Goal: Information Seeking & Learning: Check status

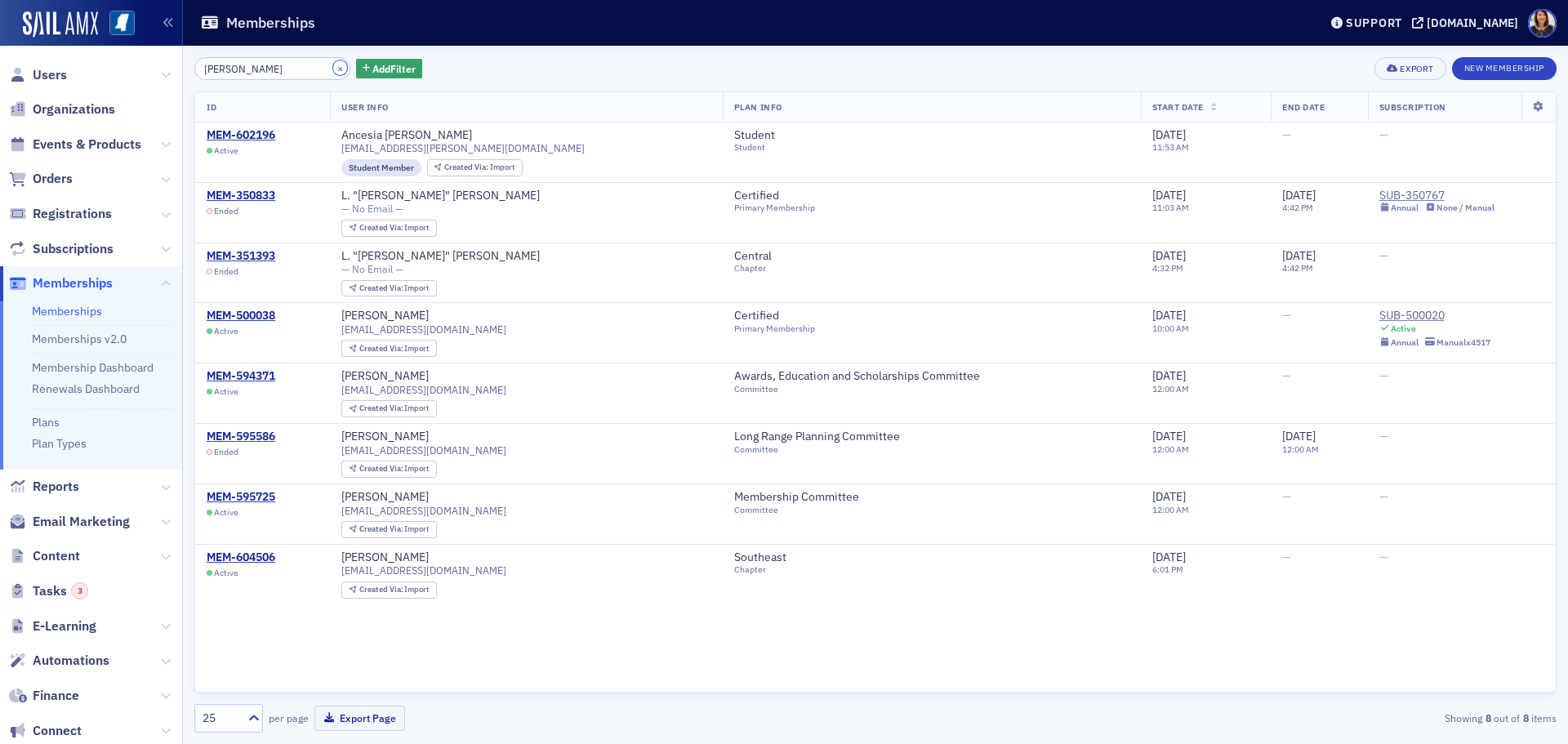
click at [333, 65] on button "×" at bounding box center [340, 67] width 15 height 15
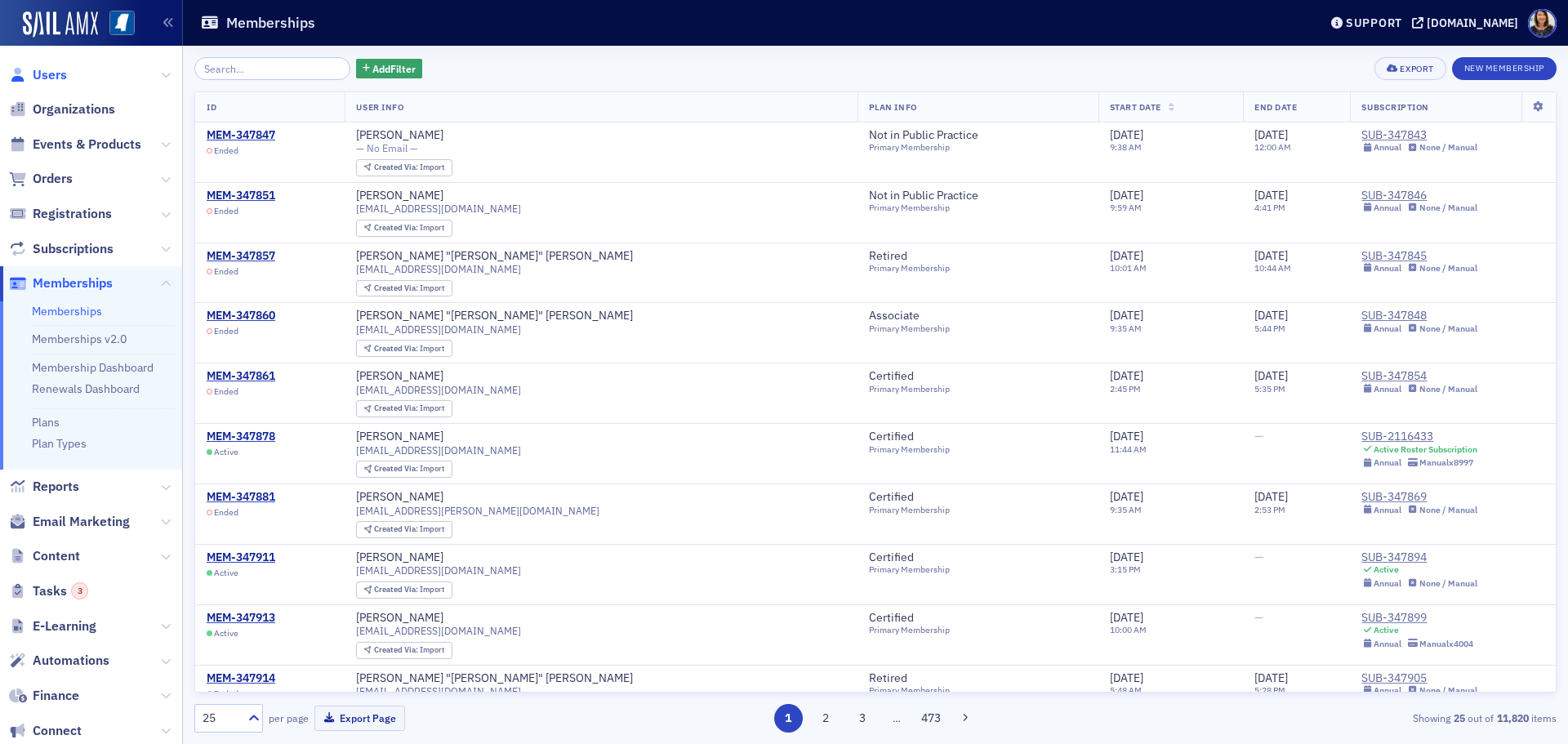
click at [55, 72] on span "Users" at bounding box center [50, 75] width 34 height 18
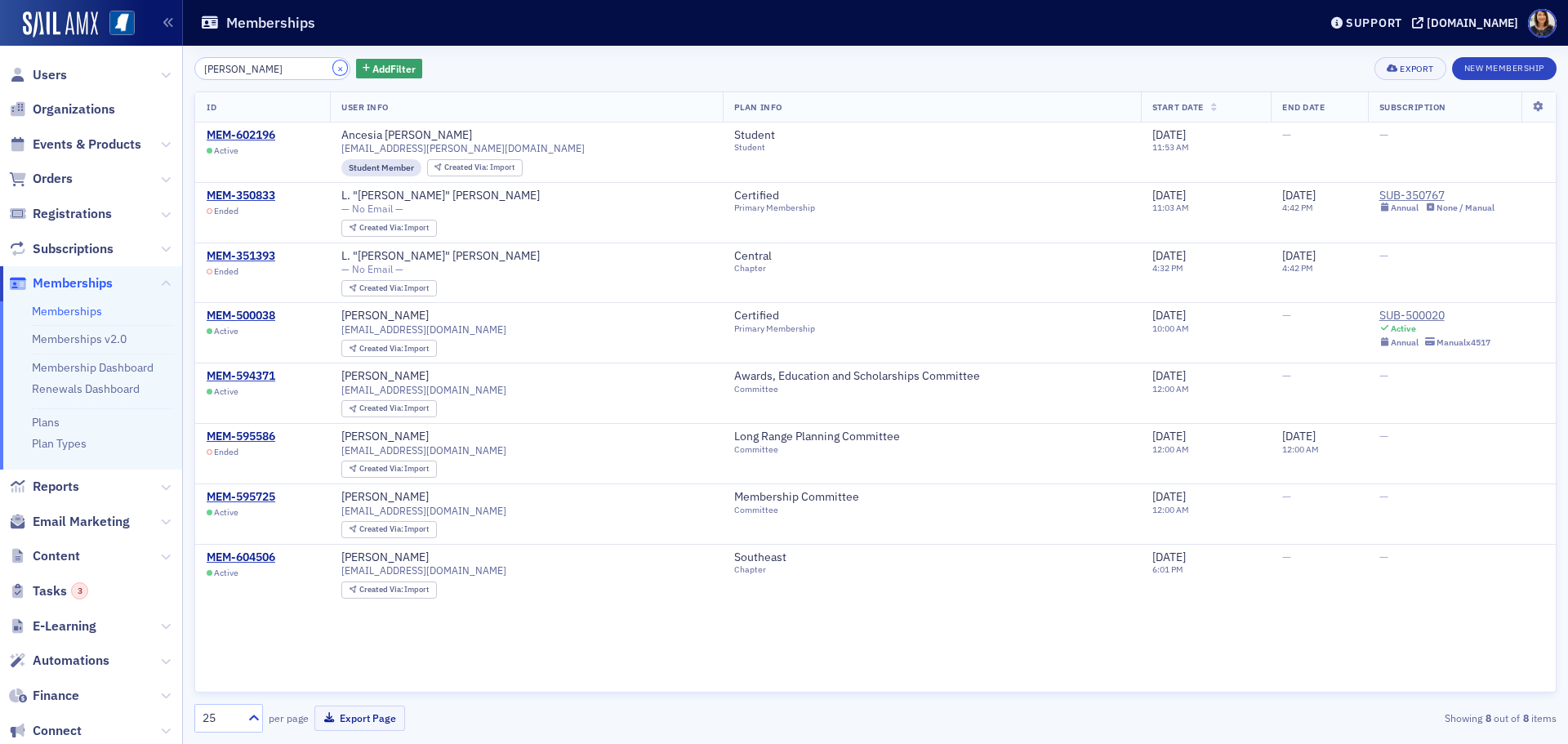
click at [333, 72] on button "×" at bounding box center [340, 67] width 15 height 15
